Goal: Task Accomplishment & Management: Manage account settings

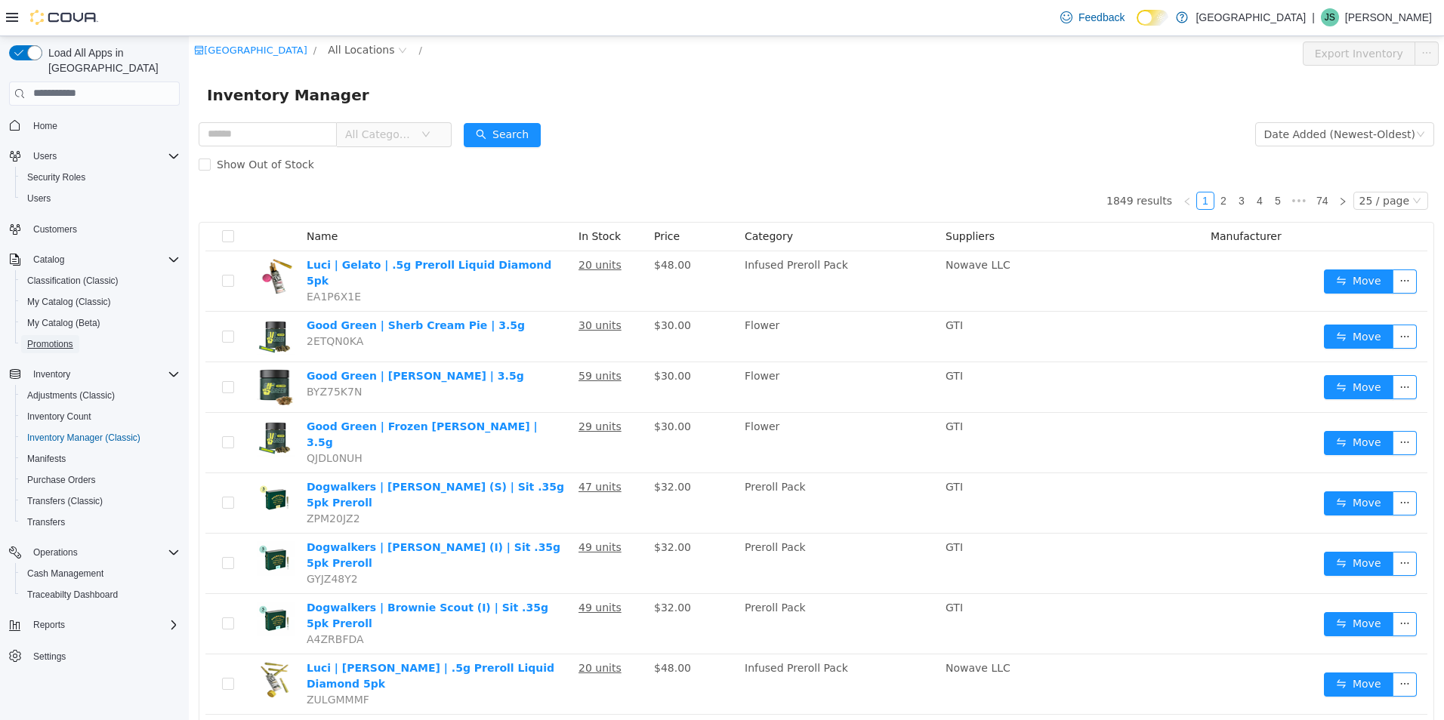
drag, startPoint x: 61, startPoint y: 327, endPoint x: 113, endPoint y: 319, distance: 52.0
click at [61, 338] on span "Promotions" at bounding box center [50, 344] width 46 height 12
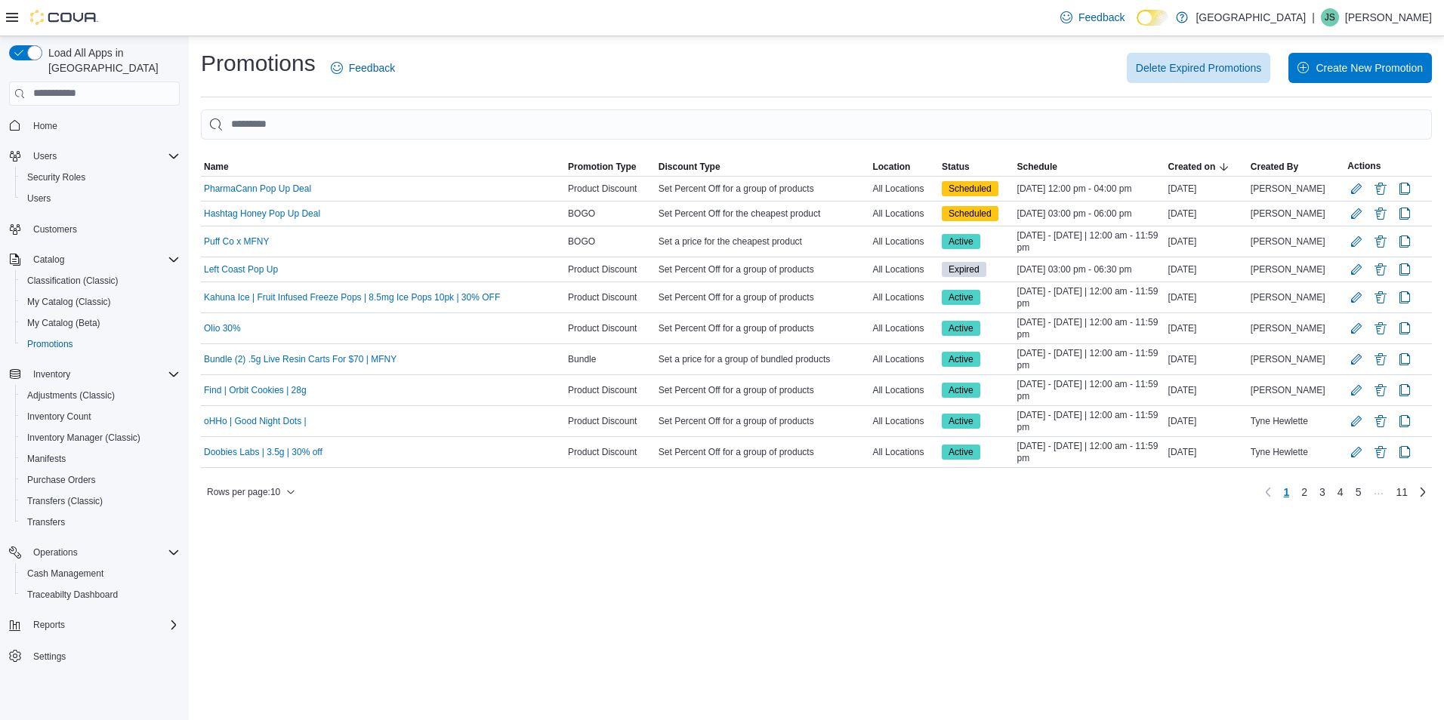
click at [426, 97] on hr at bounding box center [816, 97] width 1231 height 1
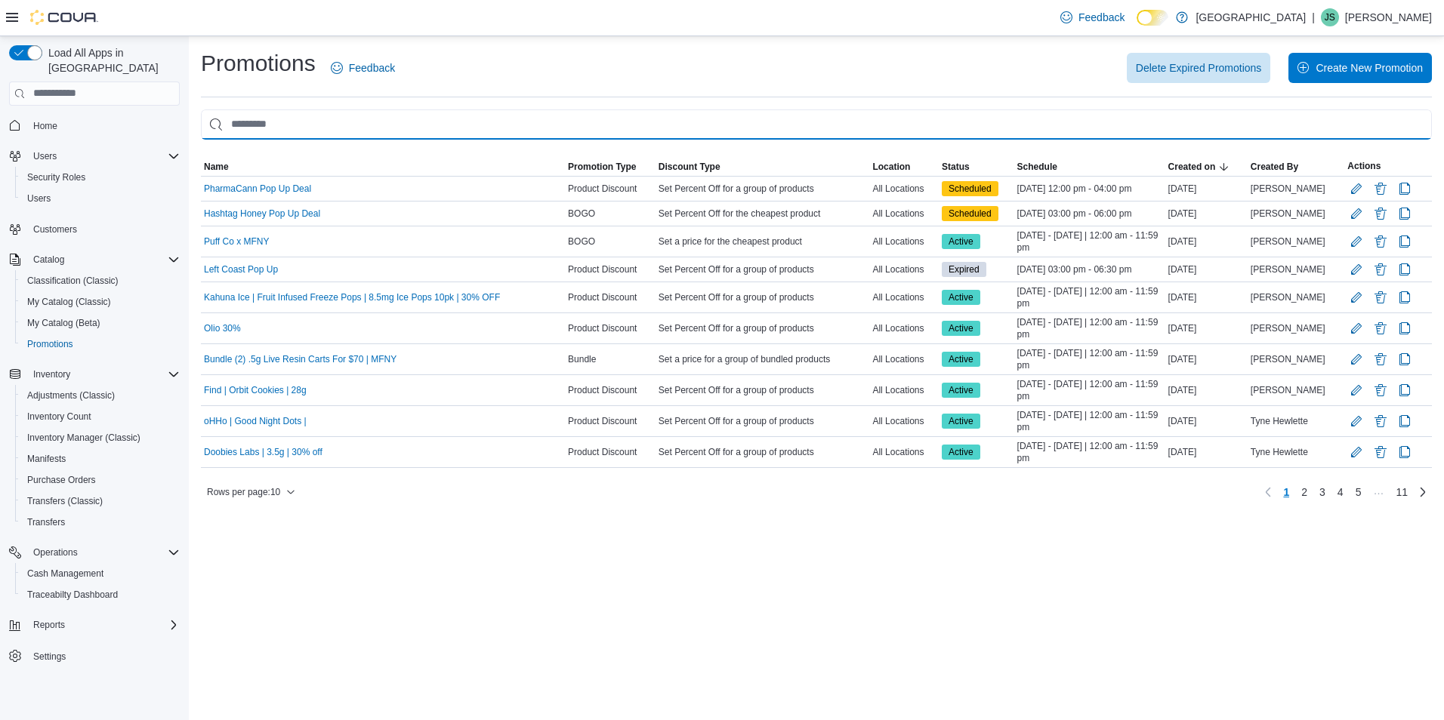
click at [438, 128] on input "This is a search bar. As you type, the results lower in the page will automatic…" at bounding box center [816, 125] width 1231 height 30
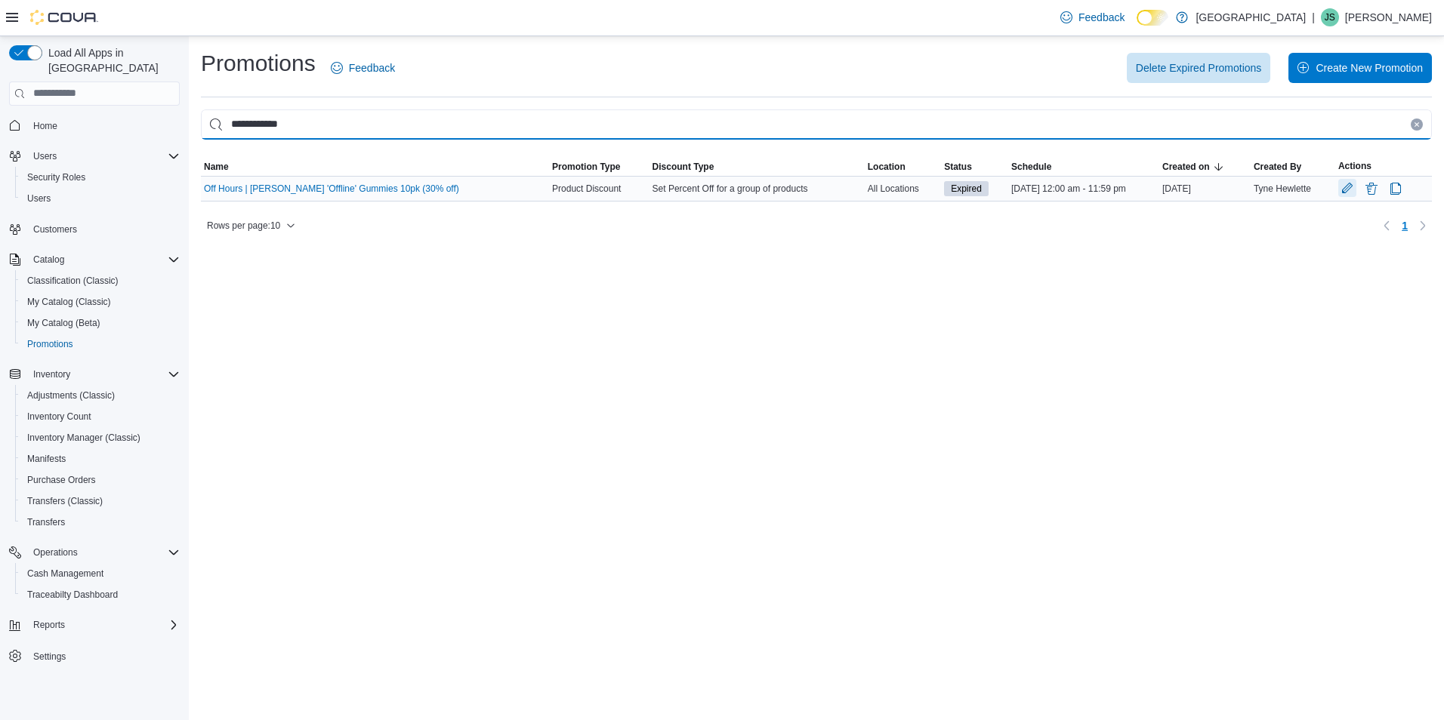
type input "**********"
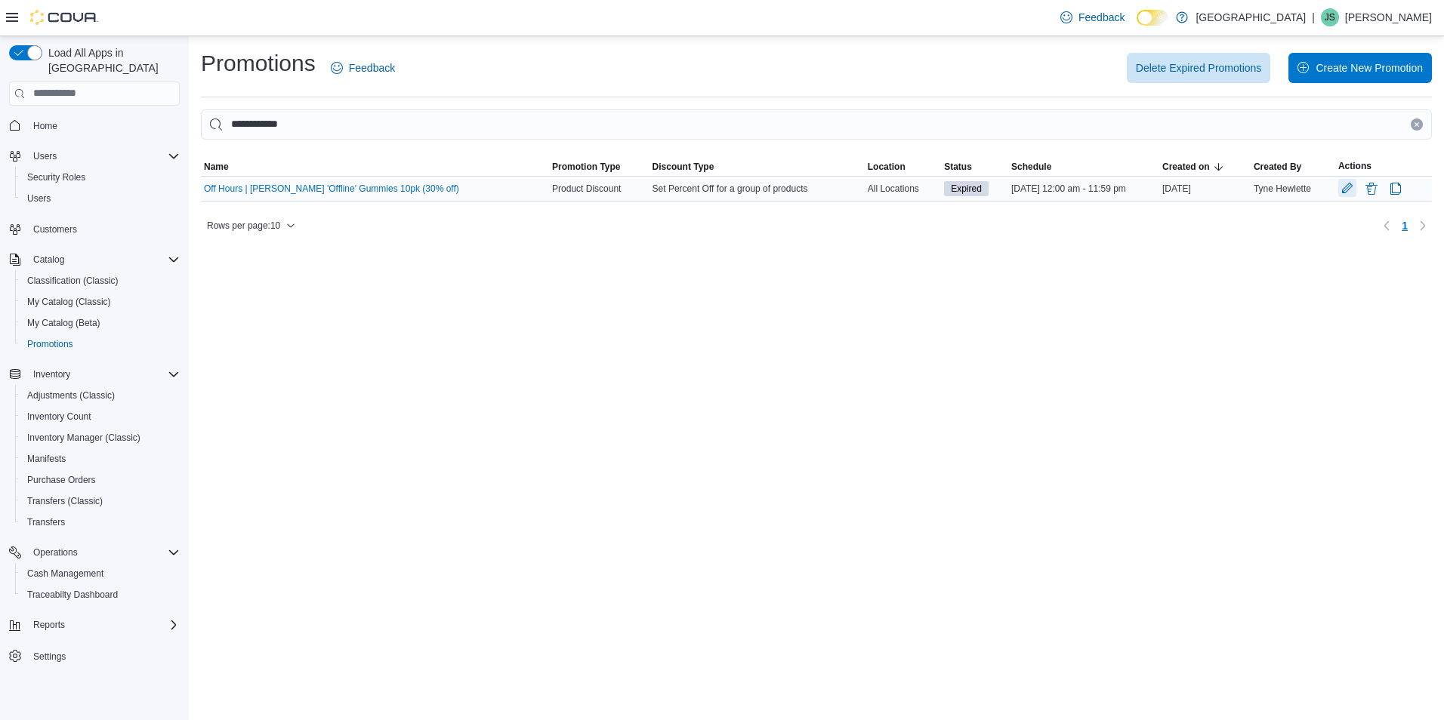
click at [1350, 195] on button "Edit Promotion" at bounding box center [1347, 188] width 18 height 18
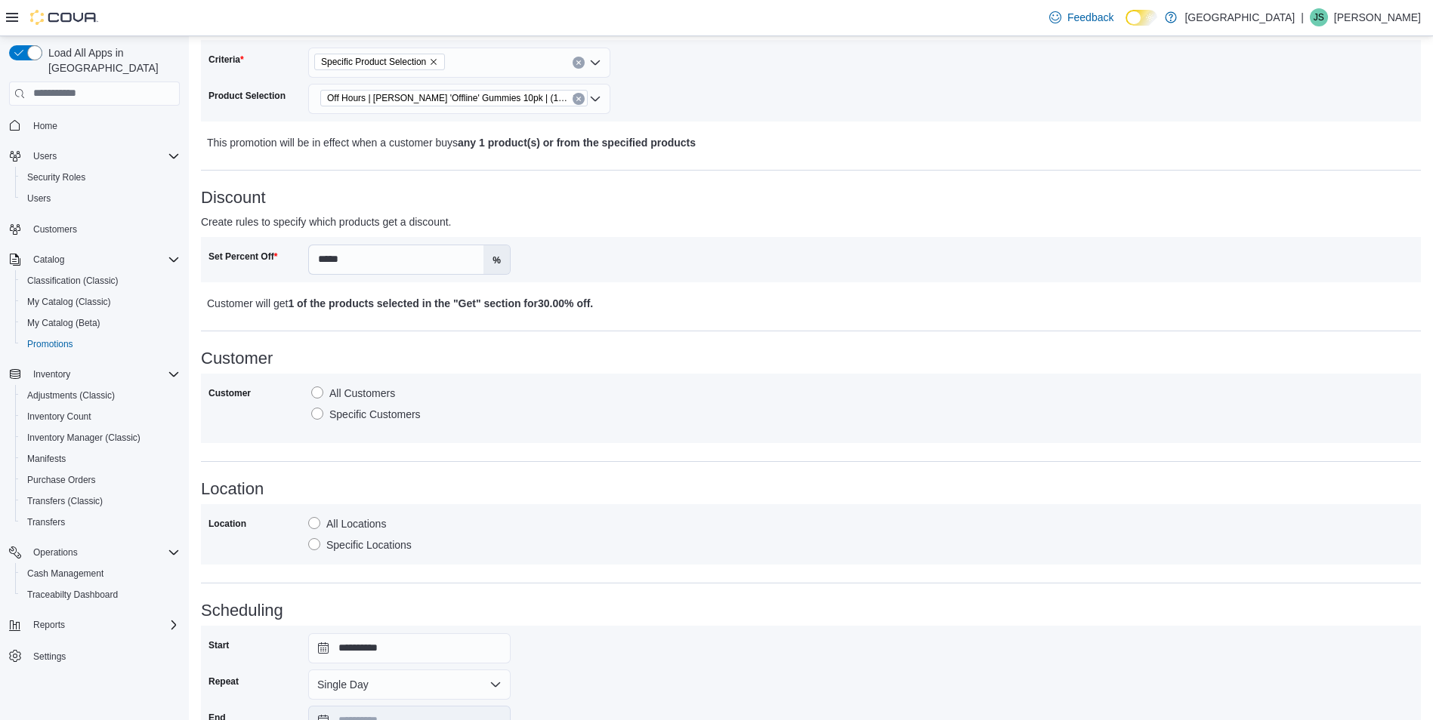
scroll to position [426, 0]
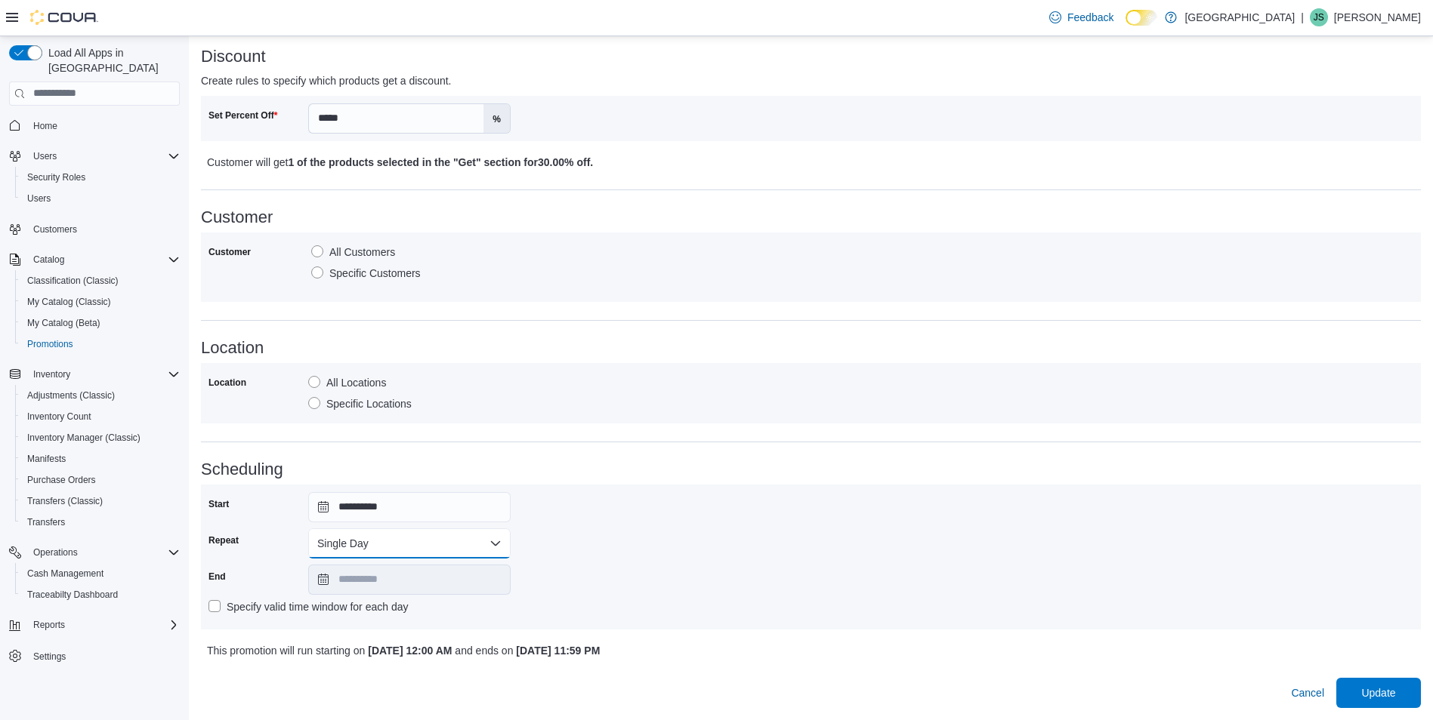
click at [503, 535] on button "Single Day" at bounding box center [409, 544] width 202 height 30
click at [446, 603] on span "Multi Day" at bounding box center [418, 604] width 172 height 18
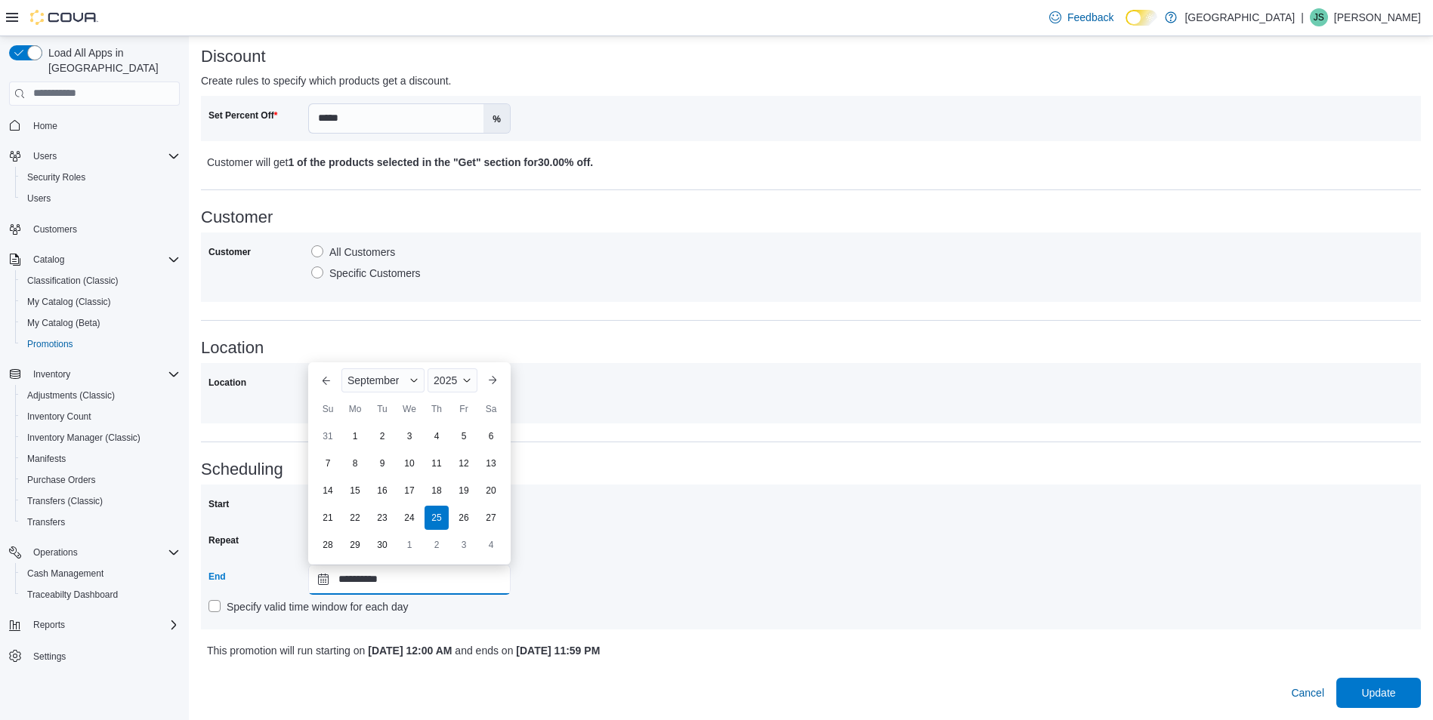
click at [456, 582] on input "**********" at bounding box center [409, 580] width 202 height 30
type input "**********"
click at [747, 515] on div "**********" at bounding box center [810, 557] width 1205 height 130
click at [1382, 677] on div "Cancel Update" at bounding box center [811, 687] width 1220 height 42
click at [1394, 705] on span "Update" at bounding box center [1378, 692] width 66 height 30
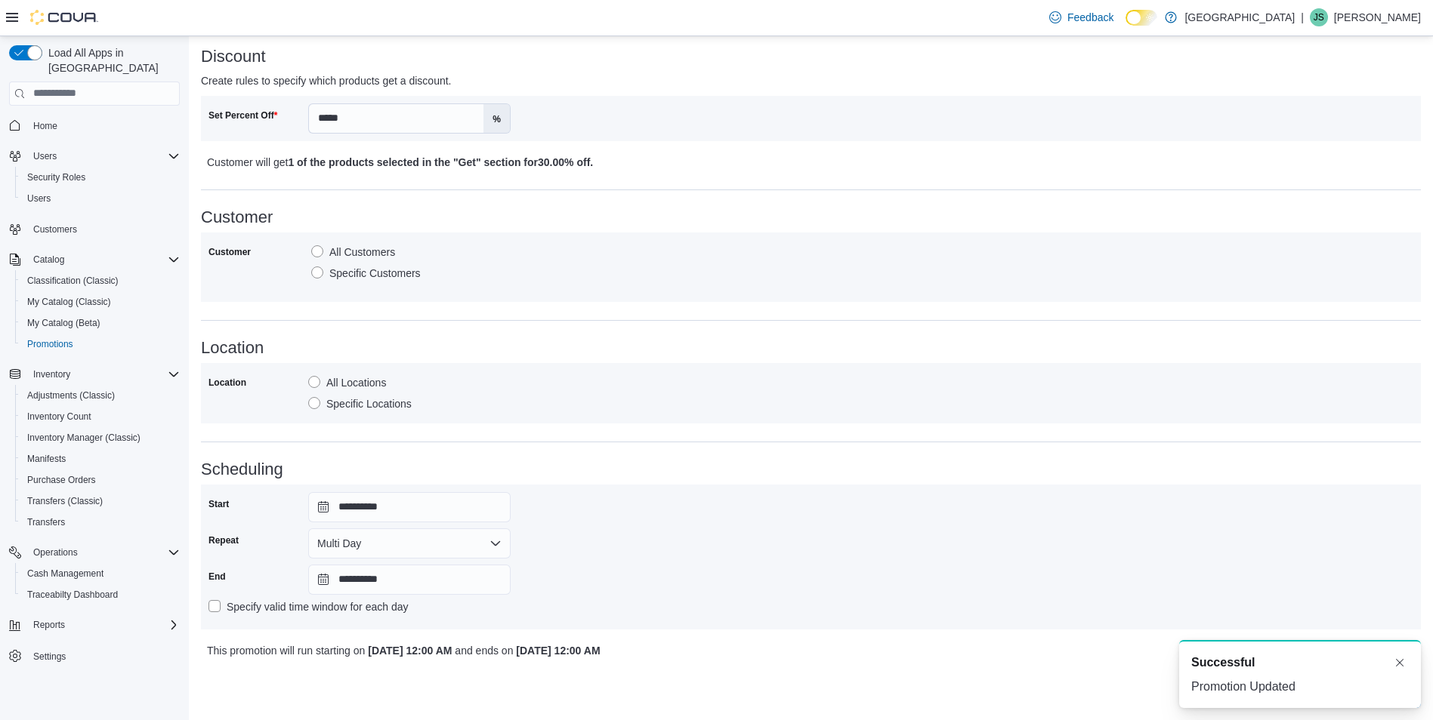
scroll to position [2, 0]
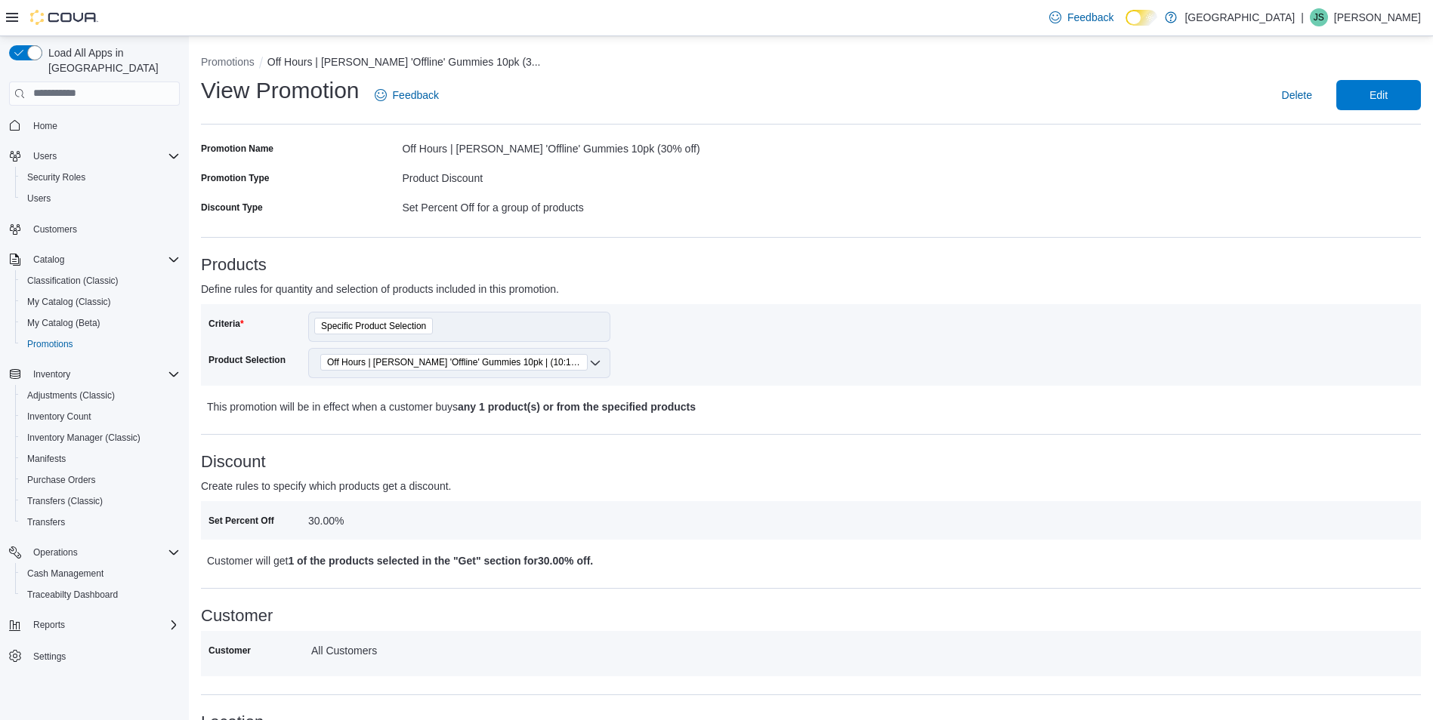
click at [237, 68] on li "Promotions" at bounding box center [234, 61] width 66 height 15
drag, startPoint x: 254, startPoint y: 43, endPoint x: 248, endPoint y: 60, distance: 17.4
click at [254, 43] on div "Promotions Off Hours | Cherry Berry 'Offline' Gummies 10pk (3... View Promotion…" at bounding box center [811, 523] width 1244 height 975
click at [245, 64] on button "Promotions" at bounding box center [228, 62] width 54 height 12
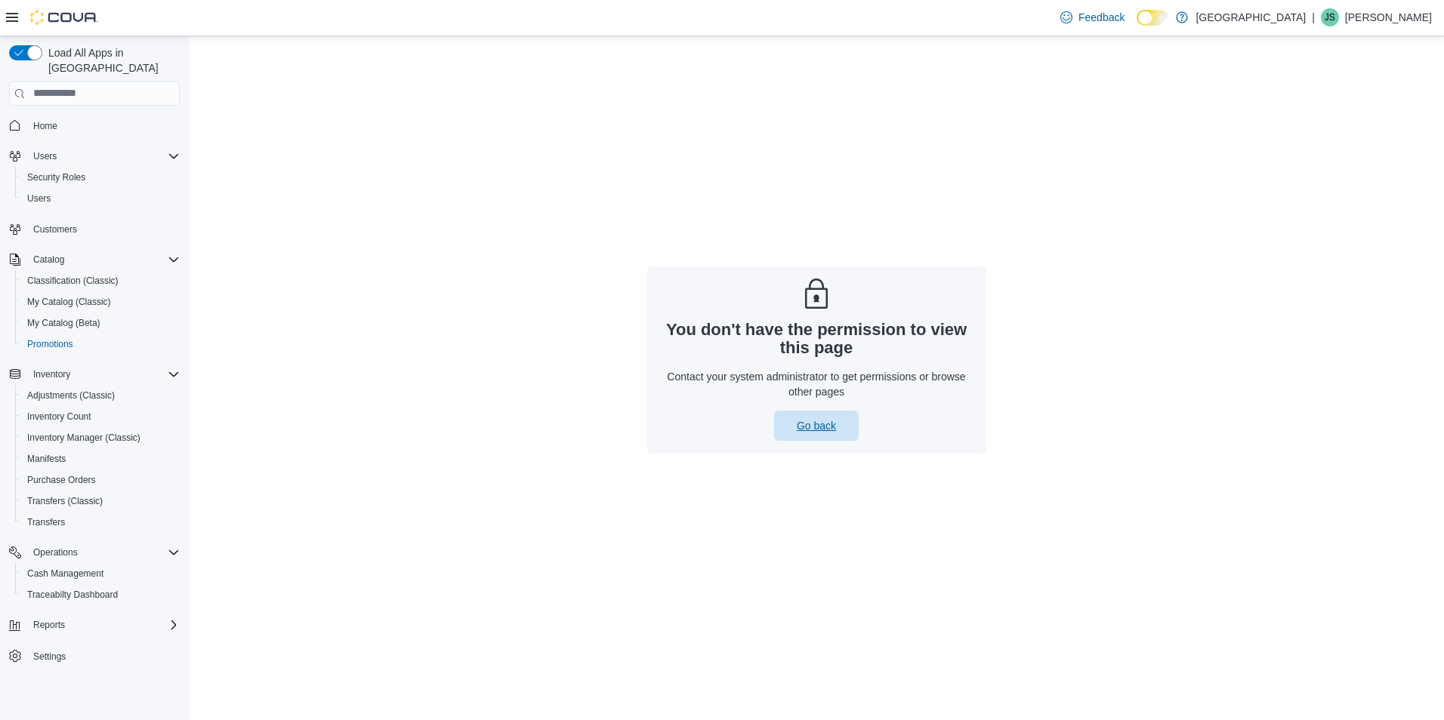
click at [847, 419] on span "Go back" at bounding box center [816, 426] width 66 height 30
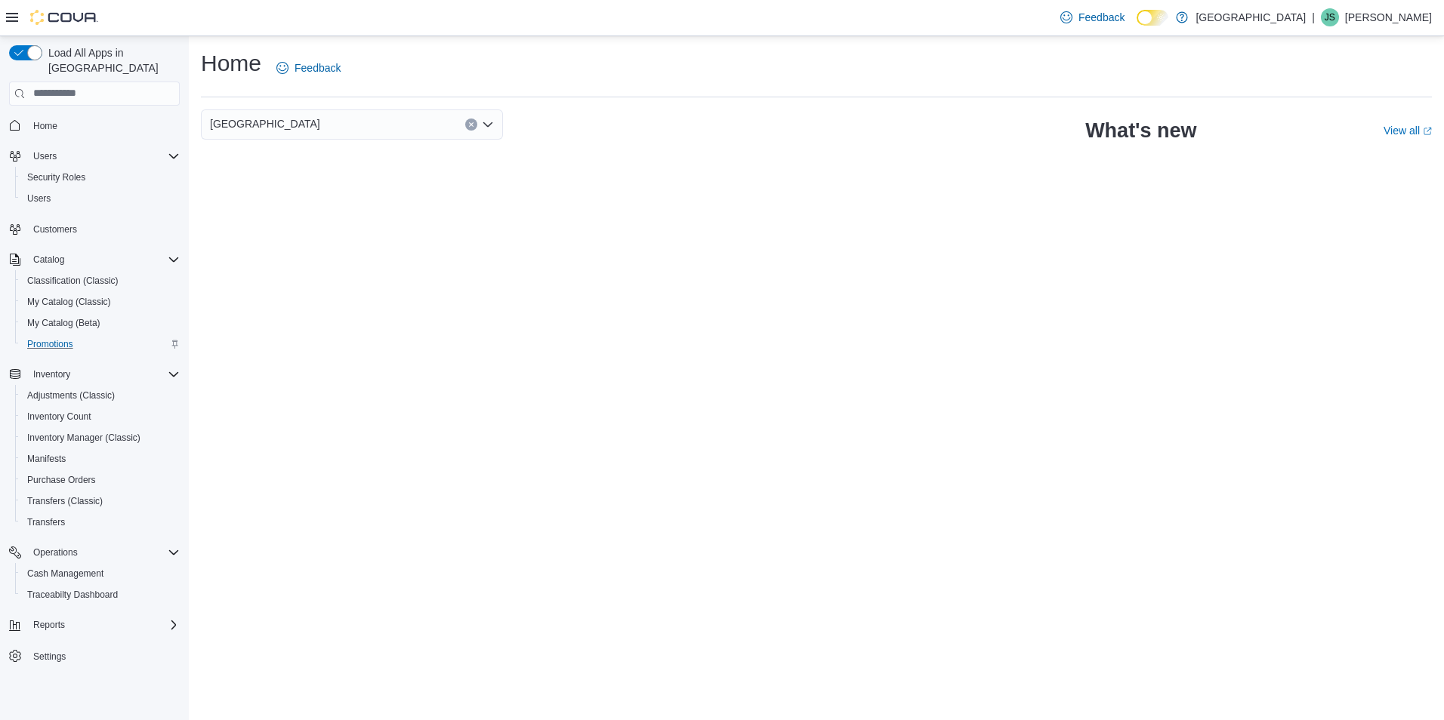
click at [85, 335] on div "Promotions" at bounding box center [100, 344] width 159 height 18
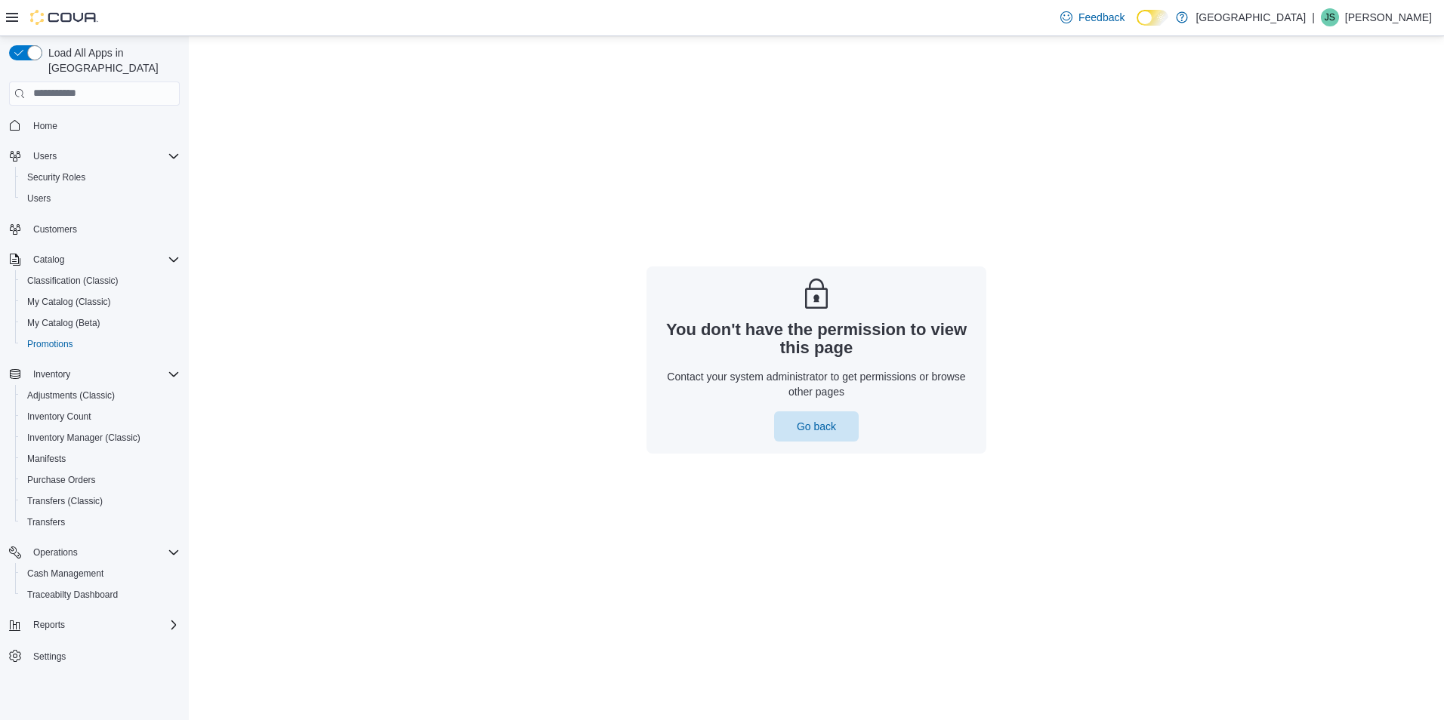
click at [1390, 8] on div "Feedback Dark Mode New Amsterdam | JS John Sully" at bounding box center [1243, 17] width 378 height 30
click at [816, 417] on span "Go back" at bounding box center [816, 426] width 66 height 30
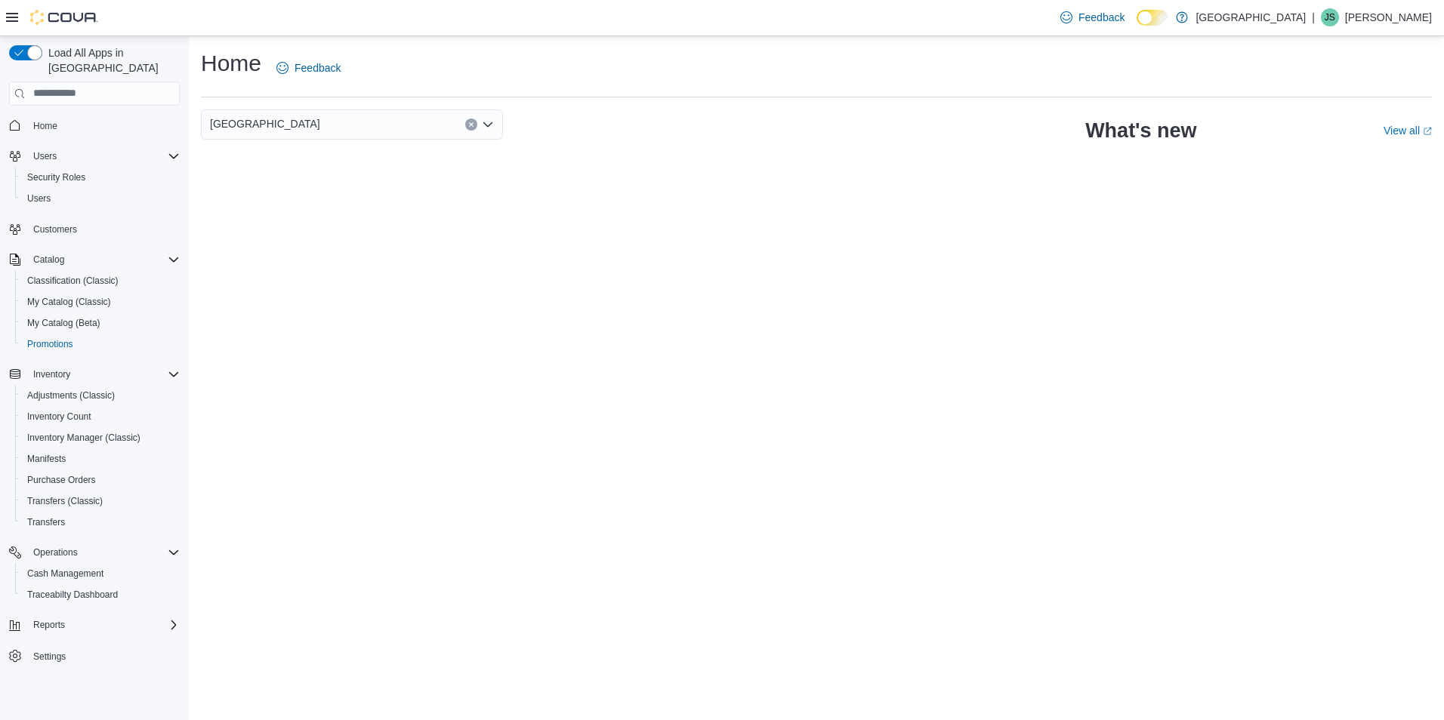
click at [1420, 18] on p "John Sully" at bounding box center [1388, 17] width 87 height 18
click at [1348, 141] on span "Sign Out" at bounding box center [1334, 147] width 41 height 15
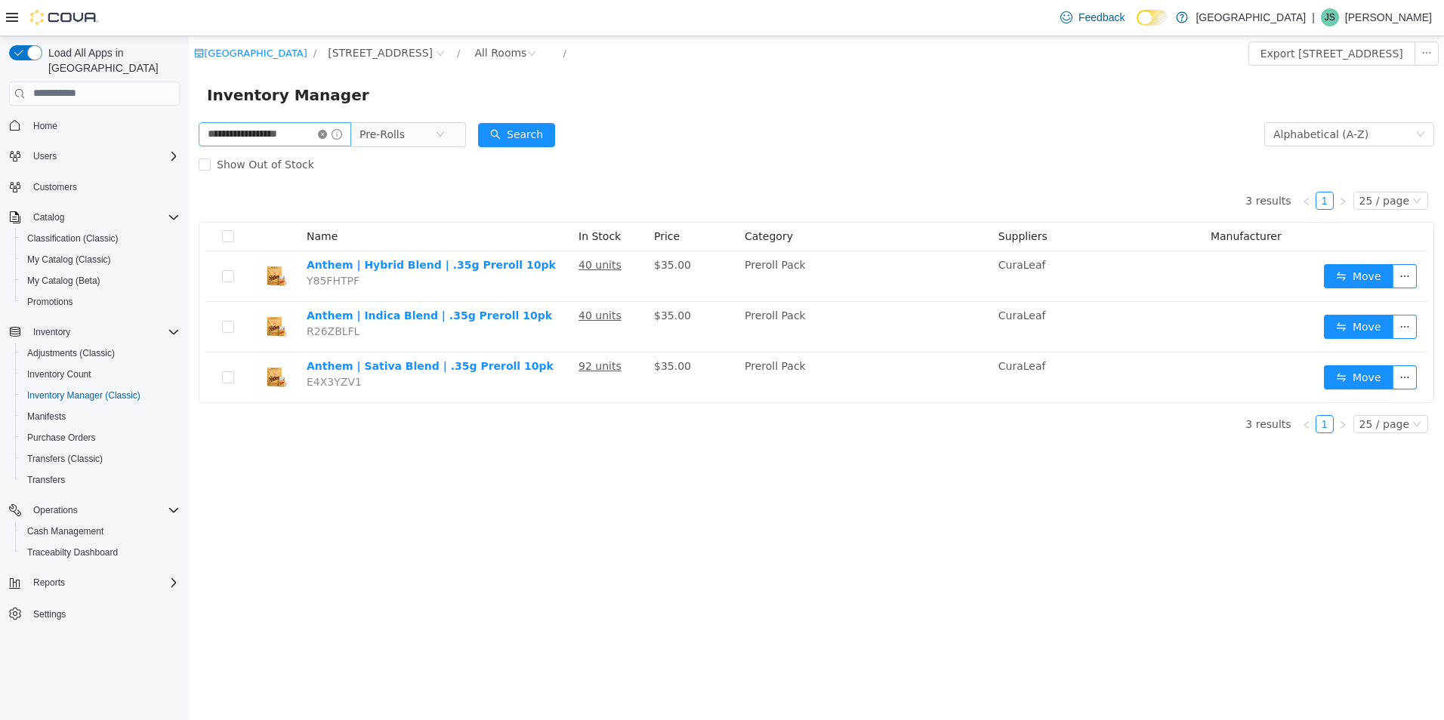
click at [327, 129] on icon "icon: close-circle" at bounding box center [322, 133] width 9 height 9
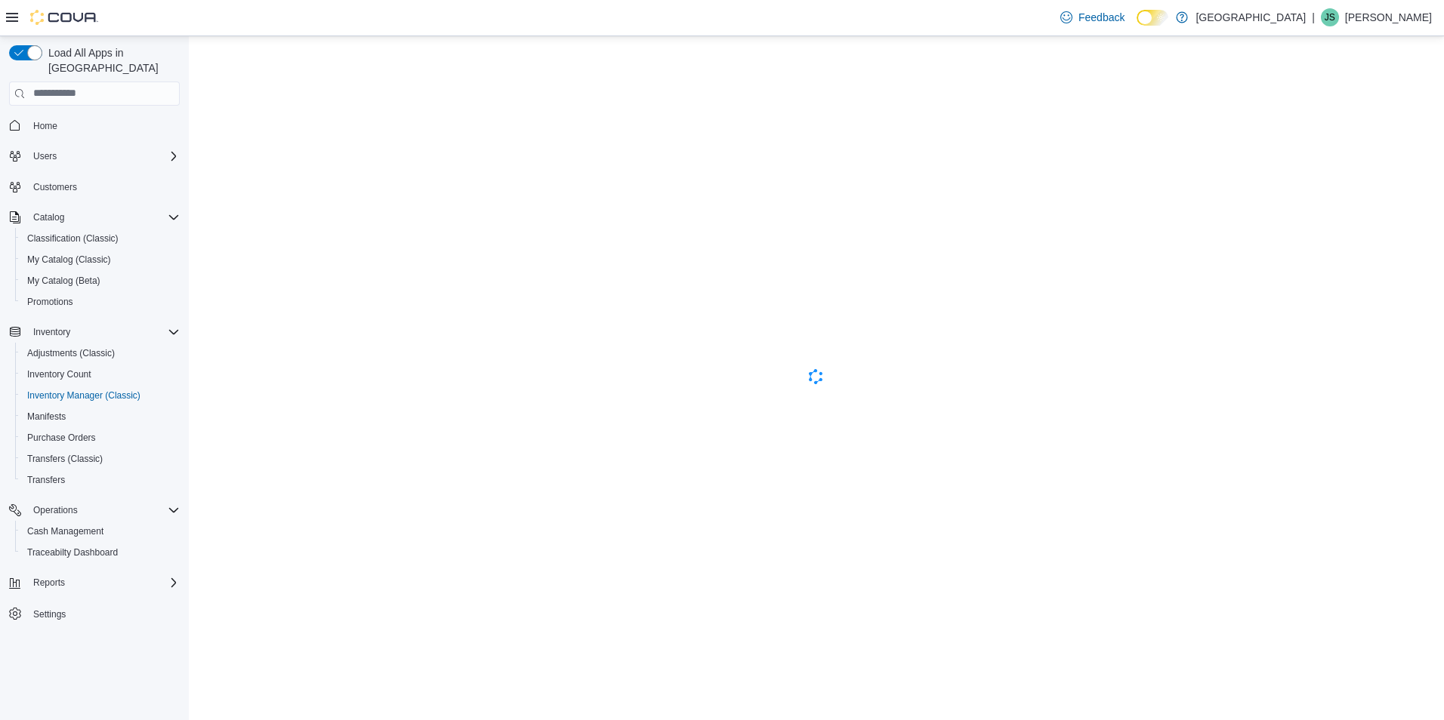
drag, startPoint x: 1424, startPoint y: 13, endPoint x: 1383, endPoint y: 31, distance: 44.6
click at [1424, 13] on p "John Sully" at bounding box center [1388, 17] width 87 height 18
click at [1344, 137] on button "Sign Out" at bounding box center [1356, 148] width 139 height 24
